Goal: Information Seeking & Learning: Learn about a topic

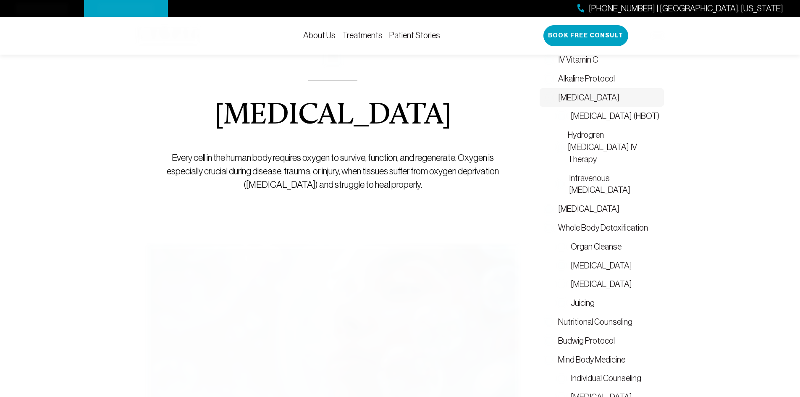
scroll to position [874, 0]
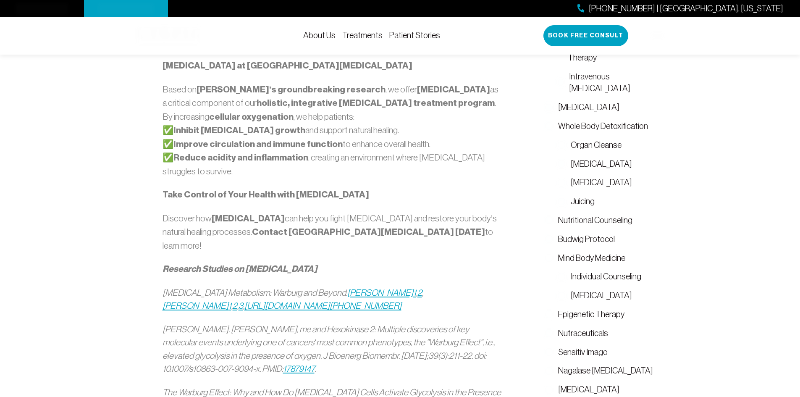
click at [512, 198] on div "[MEDICAL_DATA]: A Science-Backed Approach to [MEDICAL_DATA] Care At [GEOGRAPHIC…" at bounding box center [332, 61] width 383 height 776
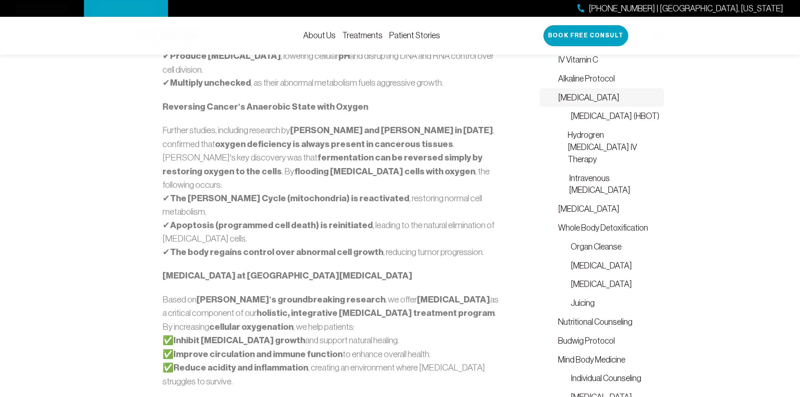
scroll to position [622, 0]
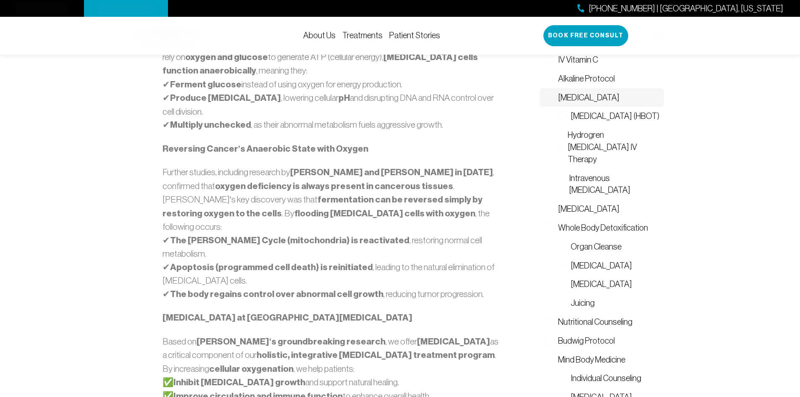
click at [345, 77] on p "In [DATE], [PERSON_NAME] was awarded the Nobel Prize for proving that [MEDICAL_…" at bounding box center [332, 77] width 341 height 109
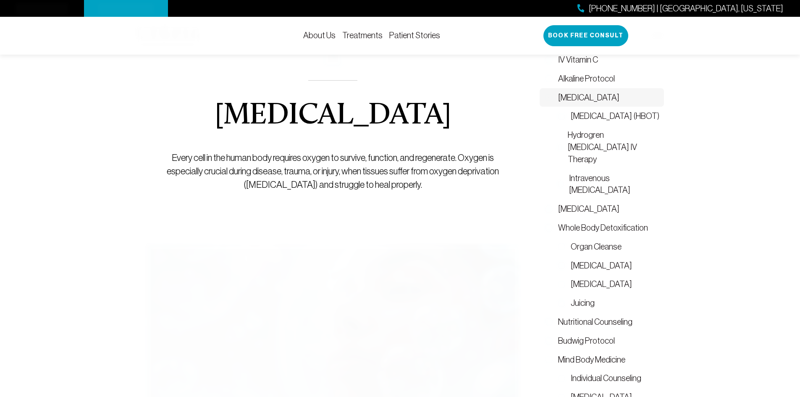
scroll to position [1114, 0]
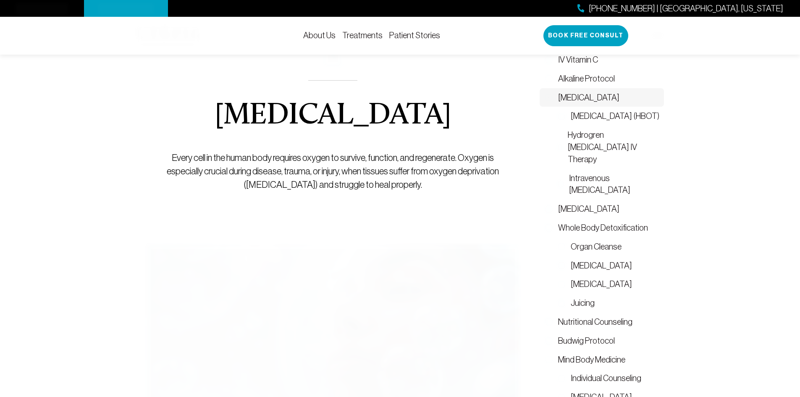
scroll to position [495, 0]
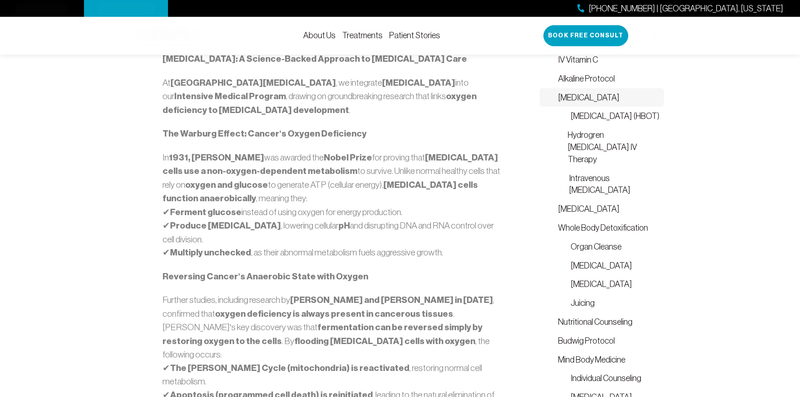
click at [281, 198] on p "In [DATE], [PERSON_NAME] was awarded the Nobel Prize for proving that [MEDICAL_…" at bounding box center [332, 205] width 341 height 109
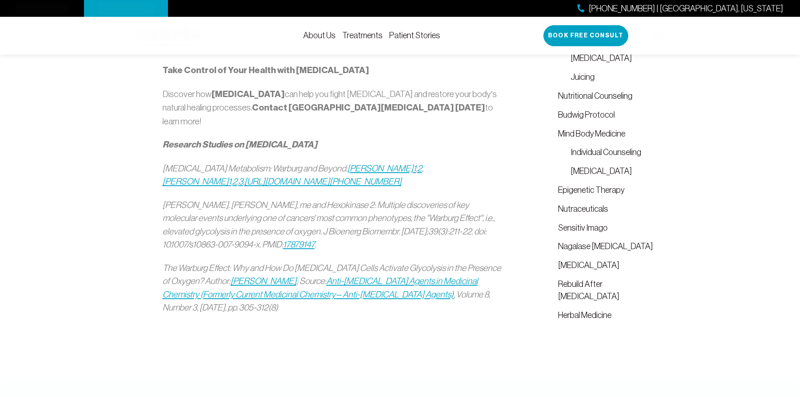
scroll to position [786, 0]
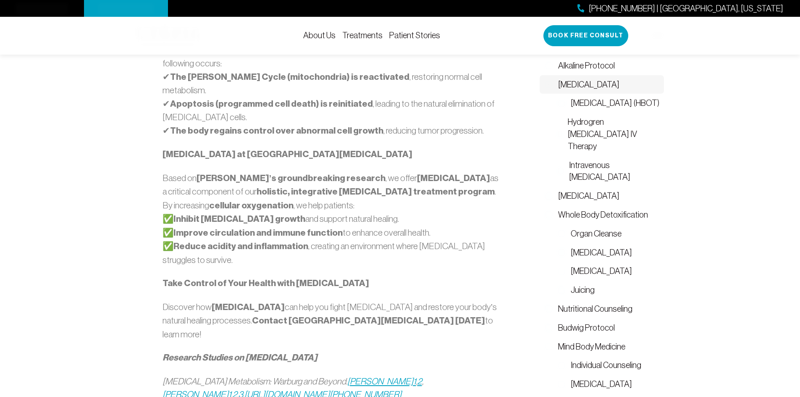
click at [476, 198] on p "Based on [PERSON_NAME]’s groundbreaking research , we offer [MEDICAL_DATA] as a…" at bounding box center [332, 218] width 341 height 95
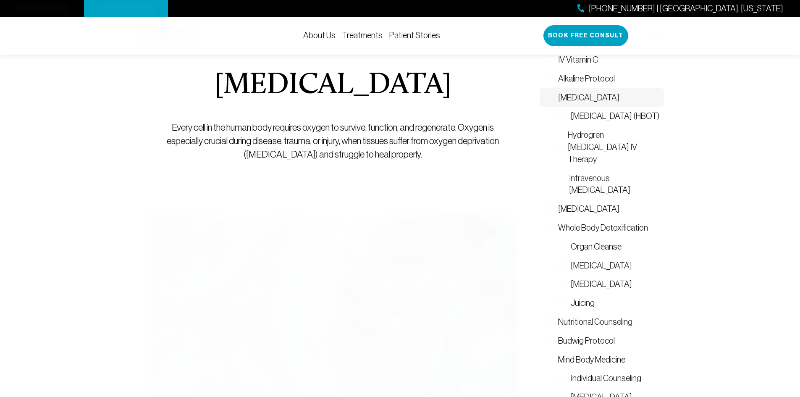
scroll to position [982, 0]
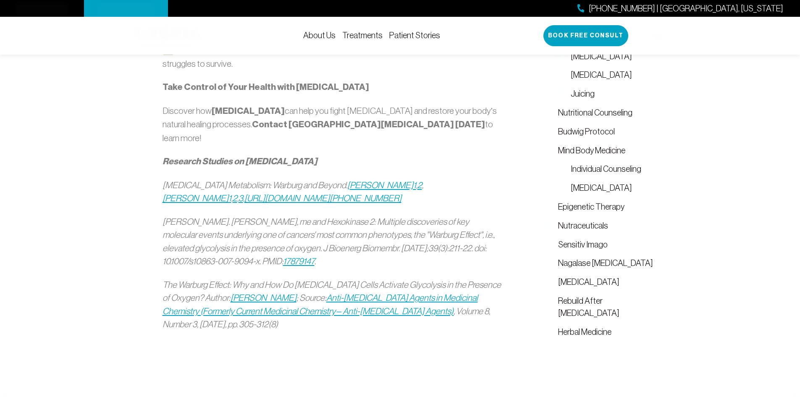
click at [424, 306] on em ", Volume 8, Number 3, [DATE], pp. 305-312(8)" at bounding box center [326, 317] width 328 height 23
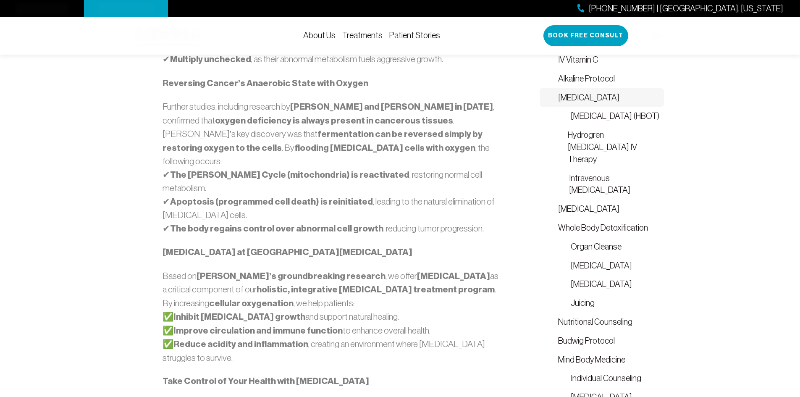
scroll to position [1071, 0]
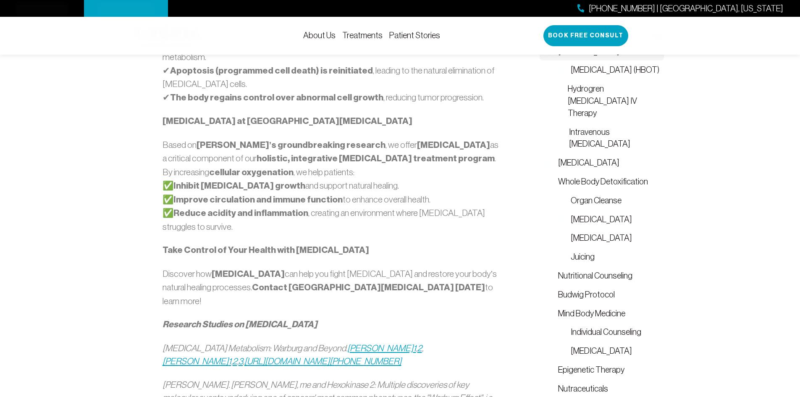
scroll to position [777, 0]
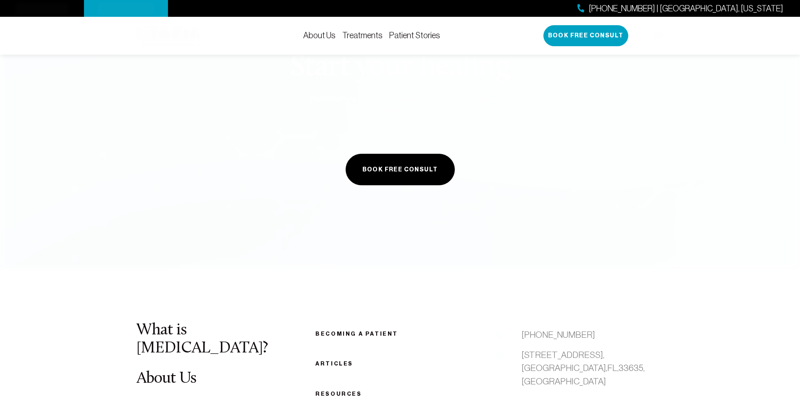
scroll to position [970, 0]
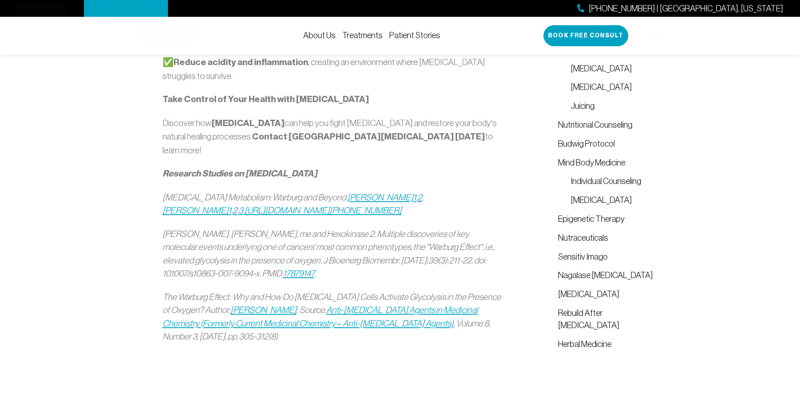
click at [356, 227] on p "[PERSON_NAME]. [PERSON_NAME], me and Hexokinase 2: Multiple discoveries of key …" at bounding box center [332, 253] width 341 height 53
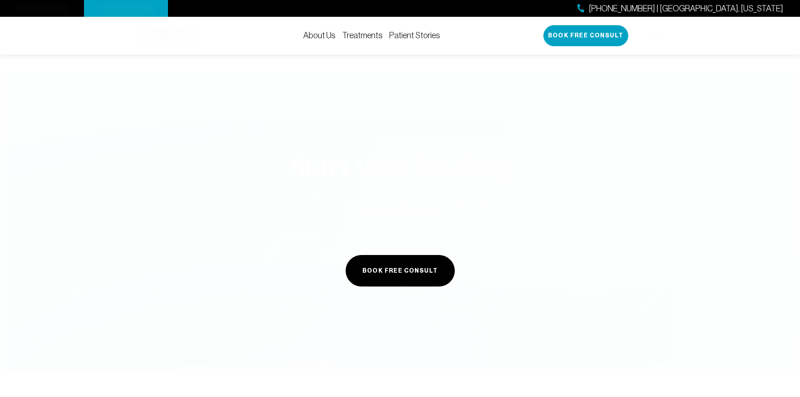
scroll to position [744, 0]
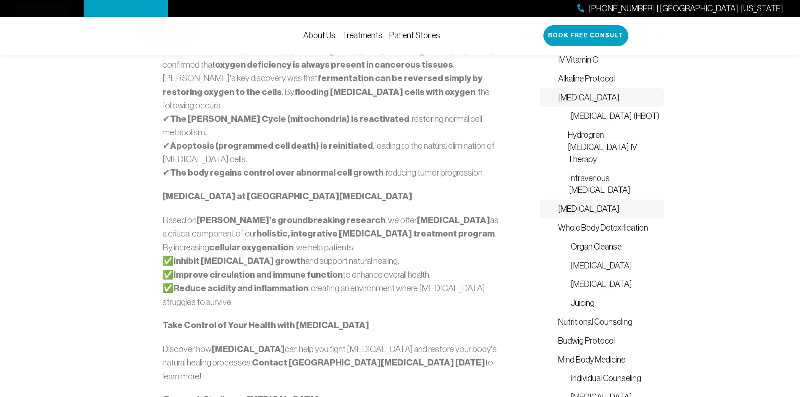
click at [551, 204] on img at bounding box center [549, 209] width 10 height 10
